Goal: Information Seeking & Learning: Understand process/instructions

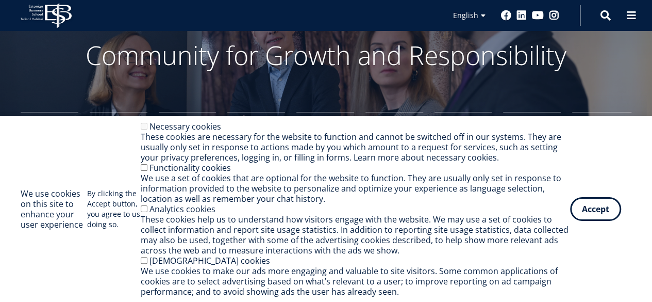
scroll to position [53, 0]
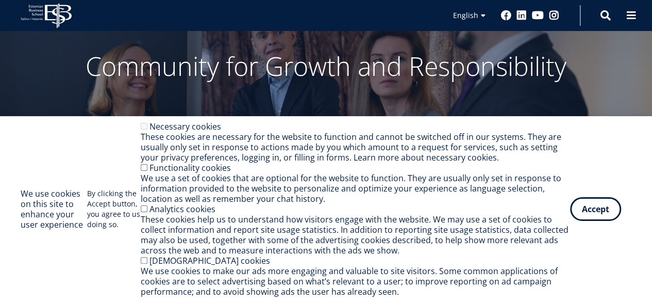
click at [146, 169] on div "Functionality cookies" at bounding box center [355, 167] width 429 height 10
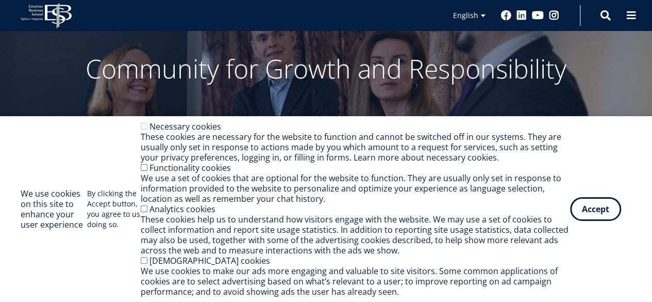
scroll to position [47, 0]
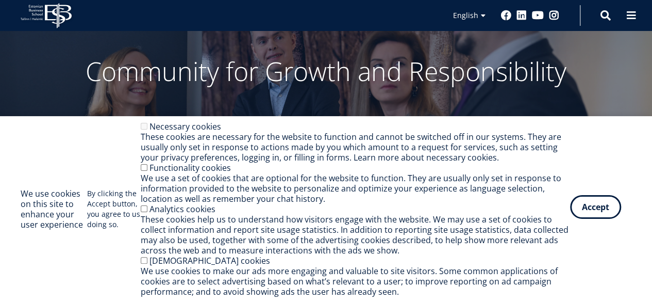
click at [593, 213] on button "Accept" at bounding box center [595, 207] width 51 height 24
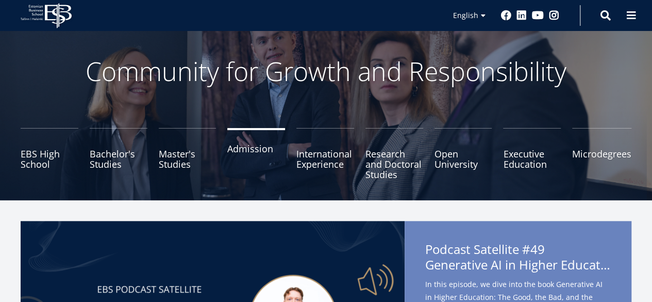
click at [255, 163] on link "Admission" at bounding box center [256, 154] width 58 height 52
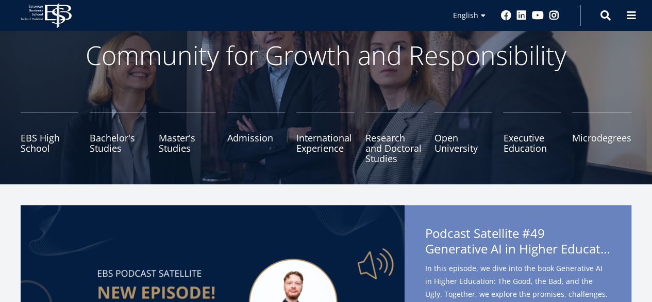
scroll to position [62, 0]
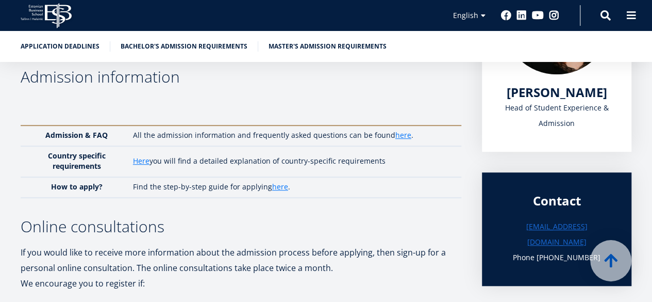
scroll to position [243, 0]
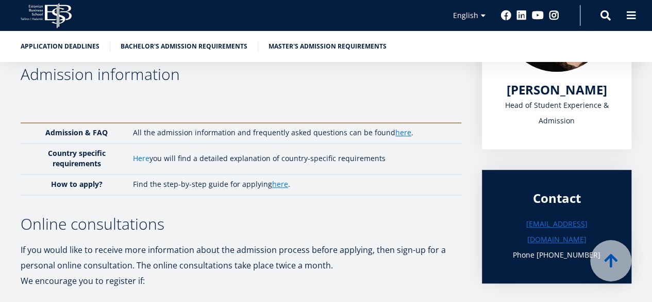
click at [136, 160] on link "Here" at bounding box center [141, 158] width 16 height 10
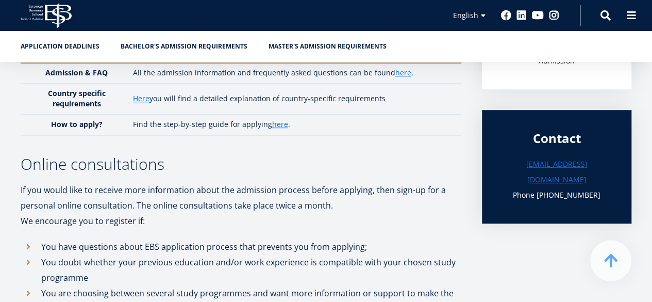
click at [221, 167] on h3 "Online consultations" at bounding box center [241, 163] width 441 height 15
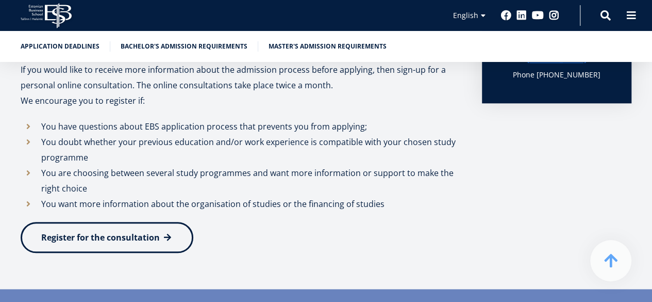
scroll to position [395, 0]
